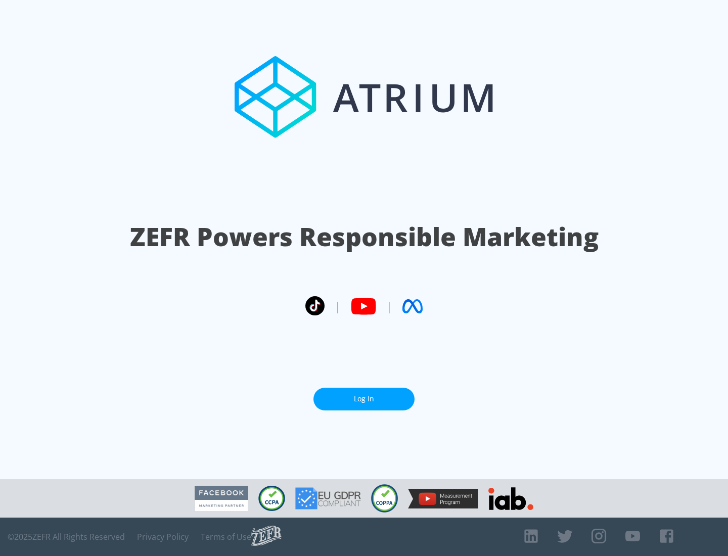
click at [364, 399] on link "Log In" at bounding box center [363, 399] width 101 height 23
